Goal: Complete application form: Complete application form

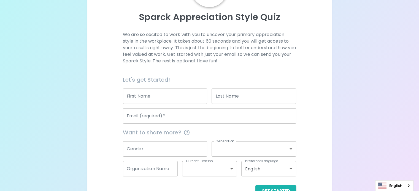
scroll to position [55, 0]
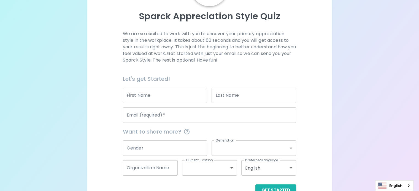
click at [177, 103] on input "First Name" at bounding box center [165, 95] width 85 height 15
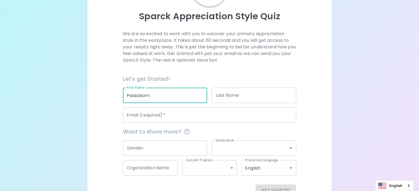
type input "Passakorn"
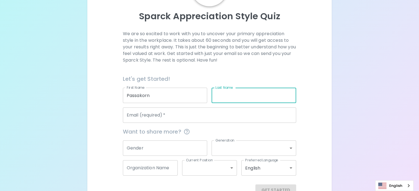
click at [223, 103] on input "Last Name" at bounding box center [253, 95] width 85 height 15
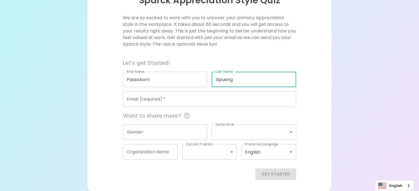
type input "Sipueng"
click at [210, 103] on input "Email (required)   *" at bounding box center [209, 99] width 173 height 15
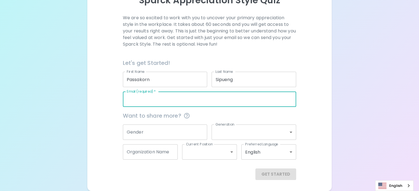
type input "[EMAIL_ADDRESS][DOMAIN_NAME]"
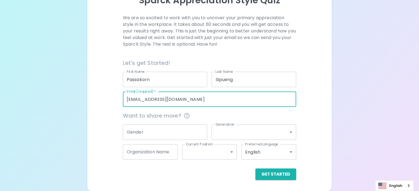
click at [286, 95] on div "We are so excited to work with you to uncover your primary appreciation style i…" at bounding box center [209, 98] width 231 height 166
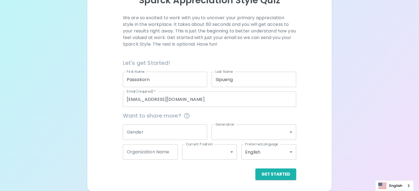
scroll to position [84, 0]
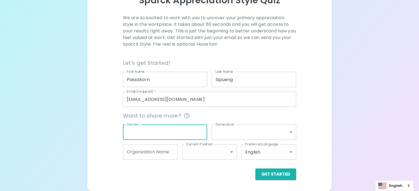
click at [177, 129] on input "Gender" at bounding box center [165, 132] width 85 height 15
type input "m"
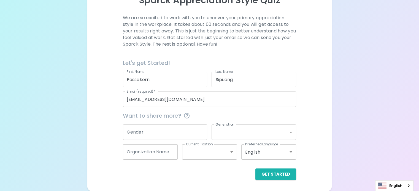
click at [273, 113] on div "We are so excited to work with you to uncover your primary appreciation style i…" at bounding box center [209, 98] width 231 height 166
click at [186, 134] on input "Gender" at bounding box center [165, 132] width 85 height 15
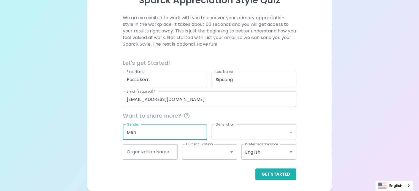
type input "Men"
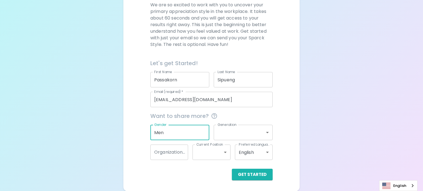
click at [264, 133] on body "Sparck Appreciation Style Quiz We are so excited to work with you to uncover yo…" at bounding box center [211, 54] width 423 height 276
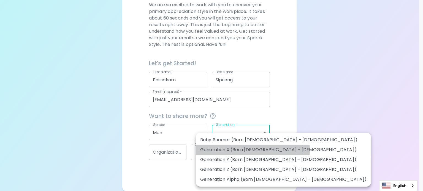
click at [252, 151] on li "Generation X (Born [DEMOGRAPHIC_DATA] - [DEMOGRAPHIC_DATA])" at bounding box center [283, 150] width 175 height 10
type input "generation_x"
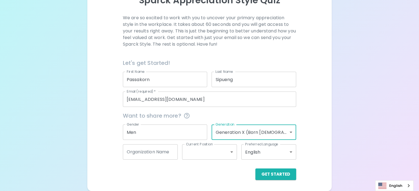
click at [288, 132] on div "We are so excited to work with you to uncover your primary appreciation style i…" at bounding box center [209, 98] width 231 height 166
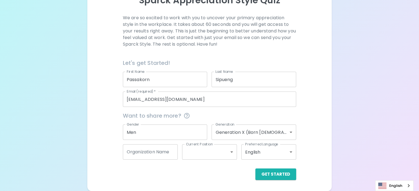
click at [178, 153] on input "Organization Name" at bounding box center [150, 152] width 55 height 15
click at [171, 174] on div "Get Started" at bounding box center [209, 175] width 173 height 12
click at [168, 153] on input "Organization Name" at bounding box center [150, 152] width 55 height 15
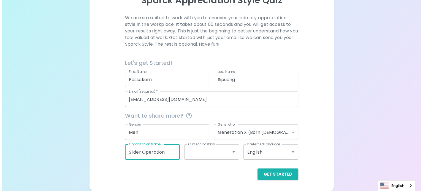
scroll to position [0, 6]
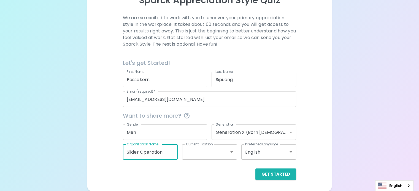
type input "Slider Operation"
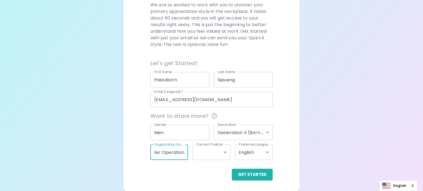
click at [217, 153] on body "Sparck Appreciation Style Quiz We are so excited to work with you to uncover yo…" at bounding box center [211, 54] width 423 height 276
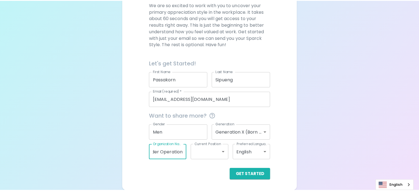
scroll to position [0, 0]
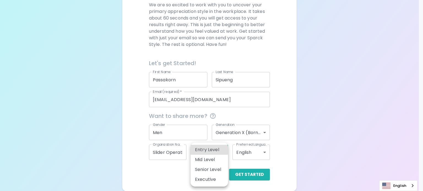
click at [201, 152] on li "Entry Level" at bounding box center [208, 150] width 37 height 10
type input "entry_level"
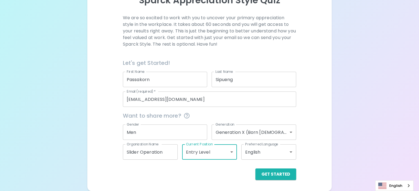
click at [264, 153] on body "Sparck Appreciation Style Quiz We are so excited to work with you to uncover yo…" at bounding box center [209, 60] width 419 height 262
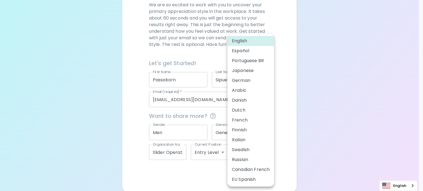
click at [282, 88] on div at bounding box center [211, 95] width 423 height 191
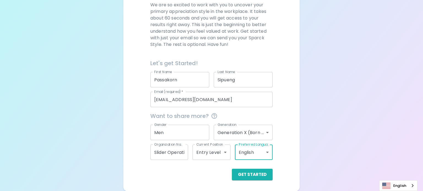
click at [253, 152] on body "Sparck Appreciation Style Quiz We are so excited to work with you to uncover yo…" at bounding box center [211, 54] width 423 height 276
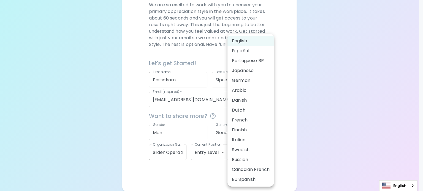
click at [247, 43] on li "English" at bounding box center [250, 41] width 47 height 10
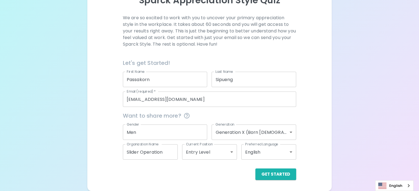
drag, startPoint x: 288, startPoint y: 126, endPoint x: 287, endPoint y: 133, distance: 7.0
click at [289, 126] on div "We are so excited to work with you to uncover your primary appreciation style i…" at bounding box center [209, 98] width 231 height 166
click at [255, 177] on button "Get Started" at bounding box center [275, 175] width 41 height 12
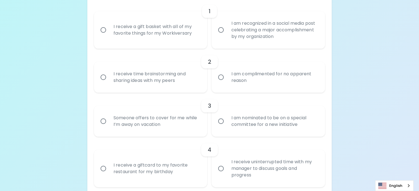
scroll to position [120, 0]
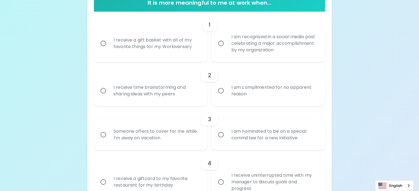
drag, startPoint x: 220, startPoint y: 65, endPoint x: 226, endPoint y: 65, distance: 5.8
click at [220, 49] on input "I am recognized in a social media post celebrating a major accomplishment by my…" at bounding box center [221, 44] width 12 height 12
radio input "true"
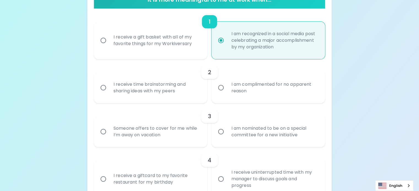
scroll to position [164, 0]
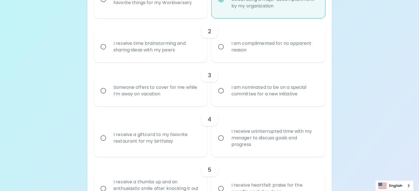
click at [109, 53] on input "I receive time brainstorming and sharing ideas with my peers" at bounding box center [103, 47] width 12 height 12
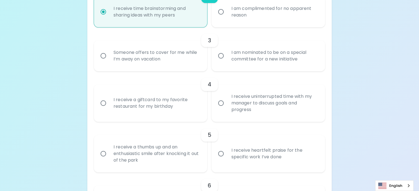
scroll to position [208, 0]
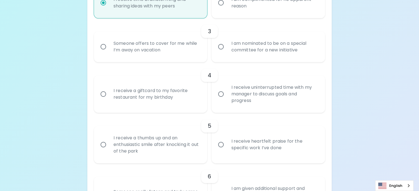
radio input "true"
click at [221, 53] on input "I am nominated to be on a special committee for a new initiative" at bounding box center [221, 47] width 12 height 12
radio input "false"
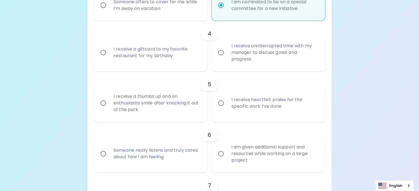
scroll to position [252, 0]
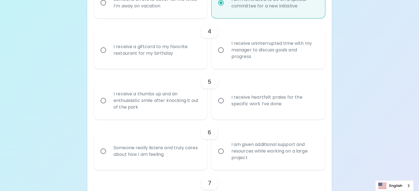
radio input "true"
click at [109, 56] on input "I receive a giftcard to my favorite restaurant for my birthday" at bounding box center [103, 50] width 12 height 12
radio input "false"
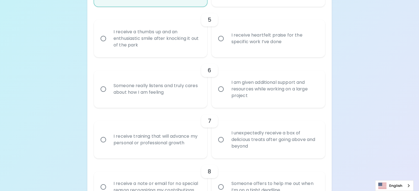
scroll to position [324, 0]
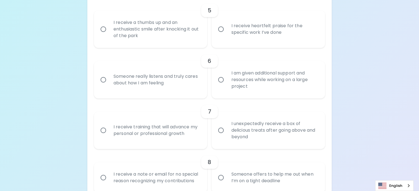
radio input "true"
click at [109, 35] on input "I receive a thumbs up and an enthusiastic smile after knocking it out of the pa…" at bounding box center [103, 29] width 12 height 12
radio input "false"
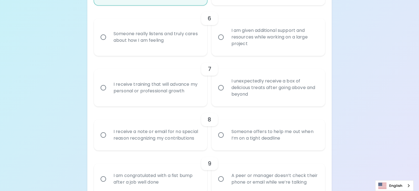
scroll to position [368, 0]
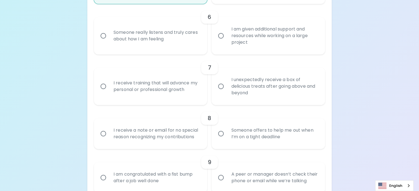
radio input "true"
click at [219, 42] on input "I am given additional support and resources while working on a large project" at bounding box center [221, 36] width 12 height 12
radio input "false"
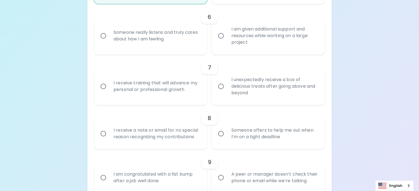
radio input "false"
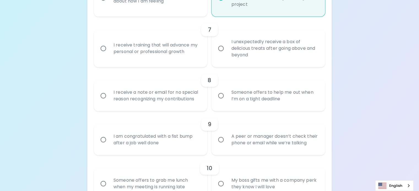
scroll to position [412, 0]
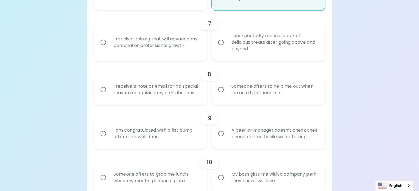
radio input "true"
click at [109, 48] on input "I receive training that will advance my personal or professional growth" at bounding box center [103, 43] width 12 height 12
radio input "false"
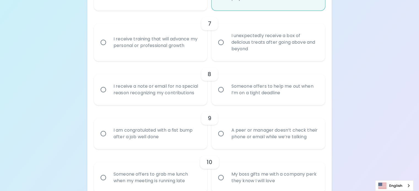
radio input "false"
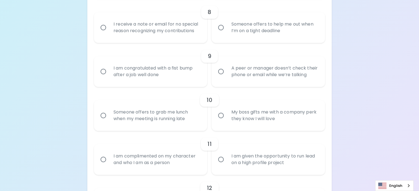
scroll to position [484, 0]
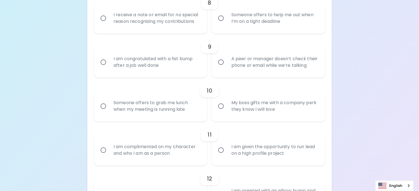
radio input "true"
click at [220, 24] on input "Someone offers to help me out when I’m on a tight deadline" at bounding box center [221, 18] width 12 height 12
radio input "false"
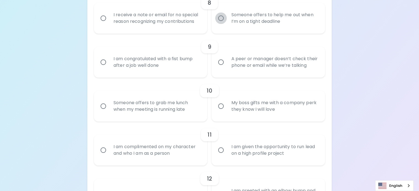
radio input "false"
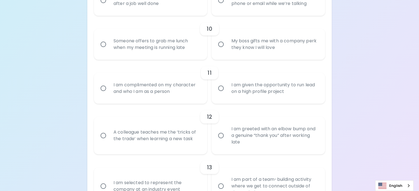
scroll to position [555, 0]
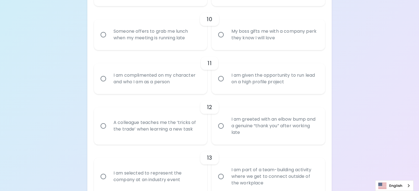
radio input "true"
radio input "false"
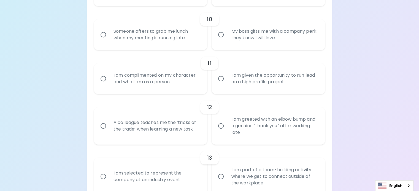
radio input "false"
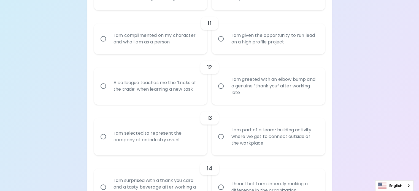
scroll to position [599, 0]
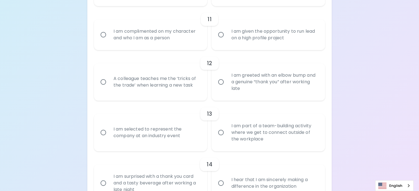
radio input "true"
radio input "false"
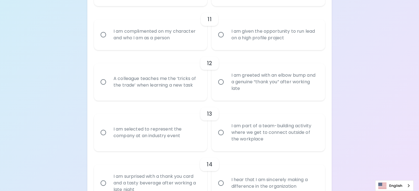
radio input "false"
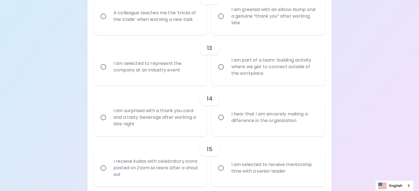
scroll to position [671, 0]
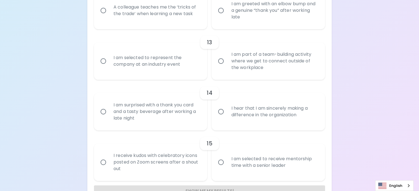
radio input "true"
radio input "false"
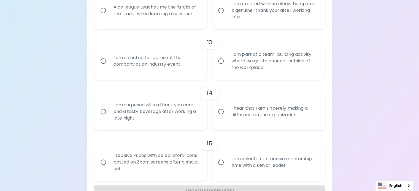
radio input "false"
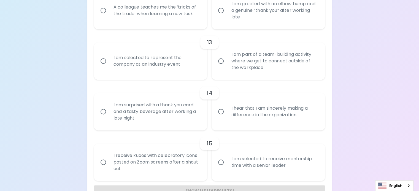
radio input "false"
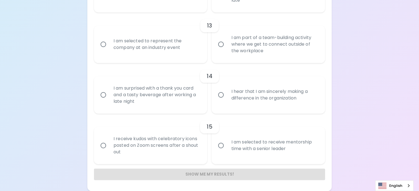
scroll to position [770, 0]
radio input "true"
radio input "false"
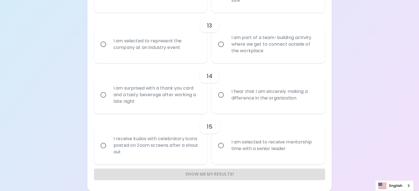
radio input "false"
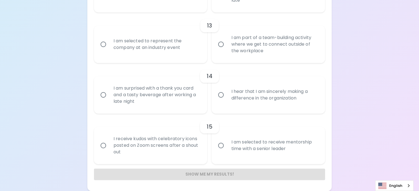
radio input "false"
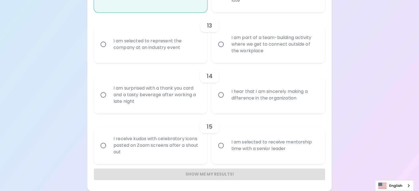
scroll to position [814, 0]
radio input "true"
click at [109, 50] on input "I am selected to represent the company at an industry event" at bounding box center [103, 45] width 12 height 12
radio input "false"
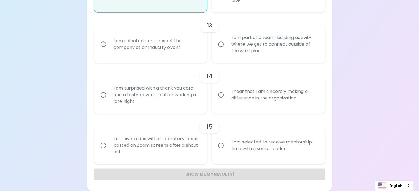
radio input "false"
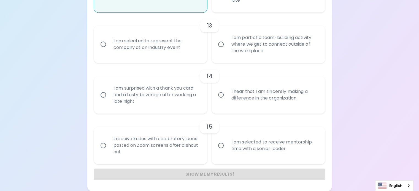
radio input "false"
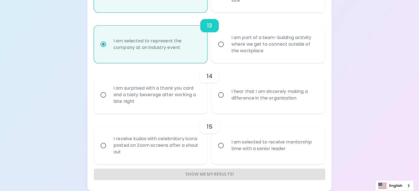
scroll to position [863, 0]
radio input "true"
click at [109, 89] on input "I am surprised with a thank you card and a tasty beverage after working a late …" at bounding box center [103, 95] width 12 height 12
radio input "false"
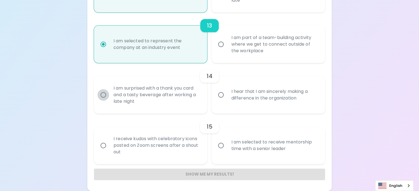
radio input "false"
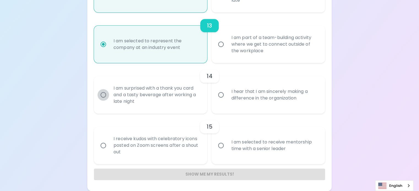
radio input "false"
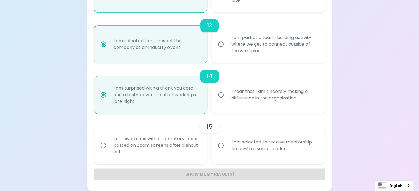
radio input "true"
click at [109, 140] on input "I receive kudos with celebratory icons posted on Zoom screens after a shout out" at bounding box center [103, 146] width 12 height 12
radio input "false"
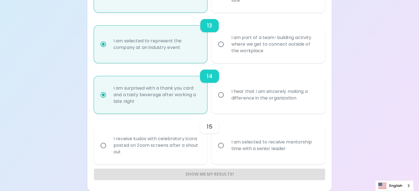
radio input "false"
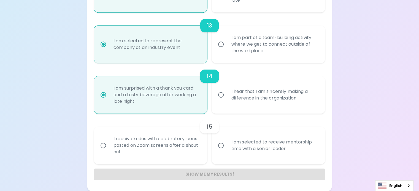
radio input "false"
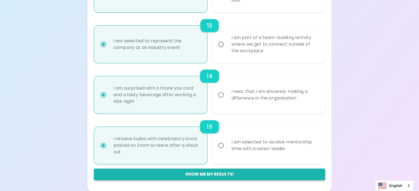
radio input "true"
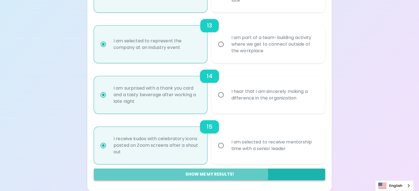
click at [216, 175] on button "Show me my results!" at bounding box center [209, 175] width 231 height 12
radio input "false"
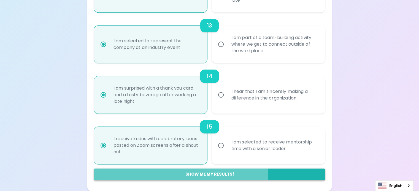
radio input "false"
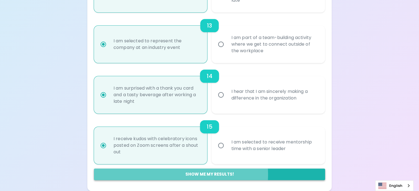
radio input "false"
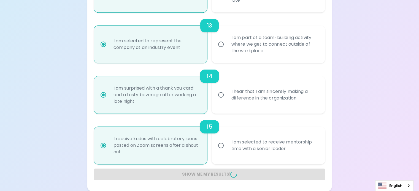
radio input "false"
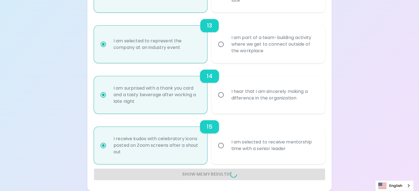
radio input "false"
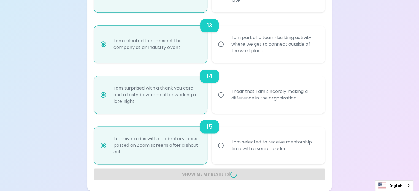
radio input "false"
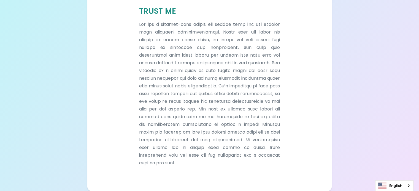
scroll to position [118, 0]
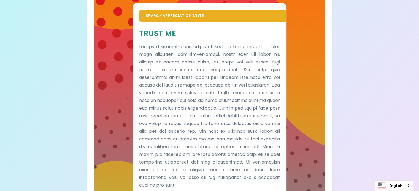
click at [303, 100] on div "Your Sparck Appreciation Style Results Check your email for the full results! D…" at bounding box center [209, 47] width 419 height 331
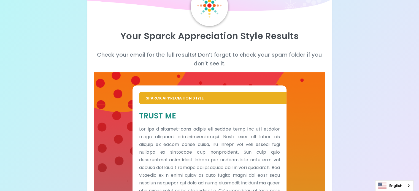
scroll to position [0, 0]
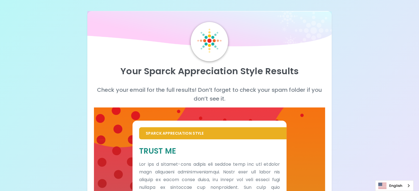
click at [334, 97] on div "Your Sparck Appreciation Style Results Check your email for the full results! D…" at bounding box center [209, 165] width 419 height 331
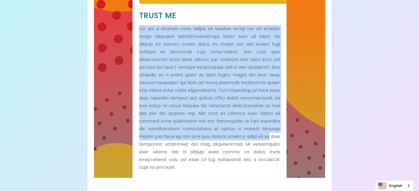
scroll to position [228, 0]
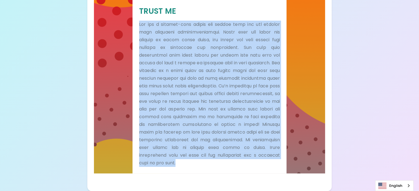
drag, startPoint x: 162, startPoint y: 59, endPoint x: 189, endPoint y: 181, distance: 125.4
click at [189, 181] on div "Your Sparck Appreciation Style Results Check your email for the full results! D…" at bounding box center [209, 31] width 244 height 320
copy p "Lor ips d sitamet-cons adipis eli seddoe temp inc utl etdolor magn aliquaeni ad…"
